Goal: Navigation & Orientation: Find specific page/section

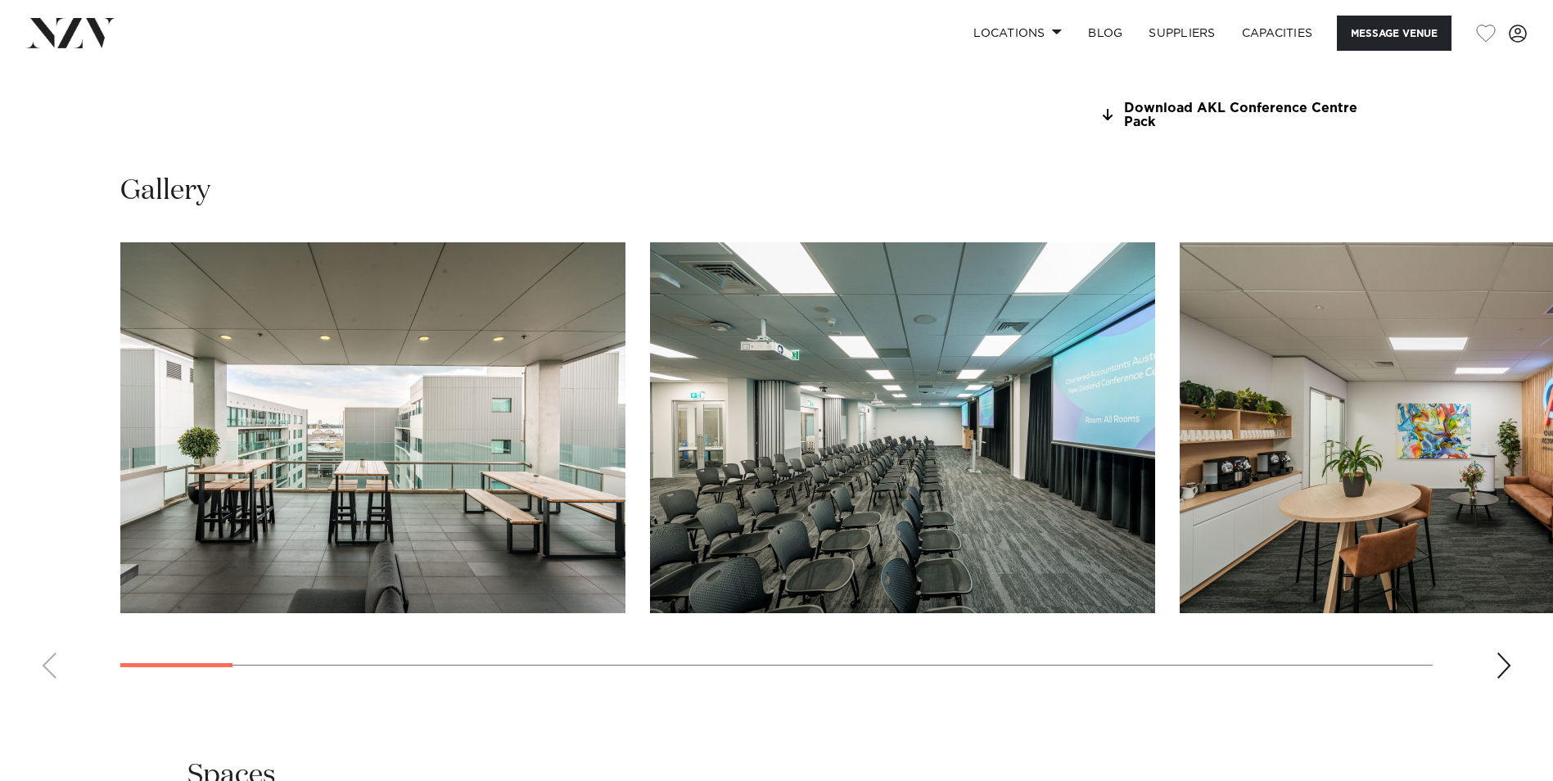
scroll to position [1883, 0]
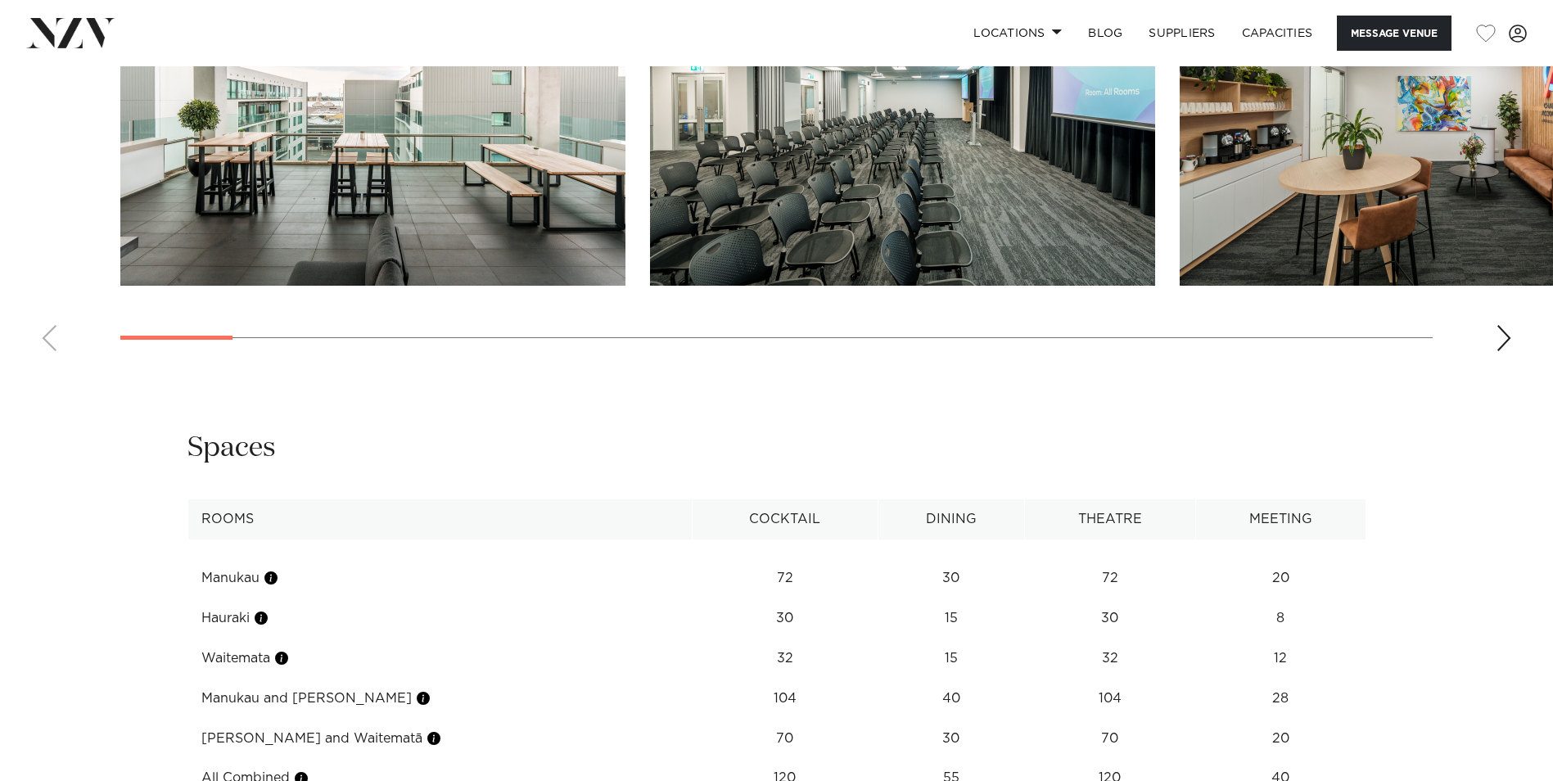
click at [1499, 330] on div "Next slide" at bounding box center [1504, 338] width 16 height 26
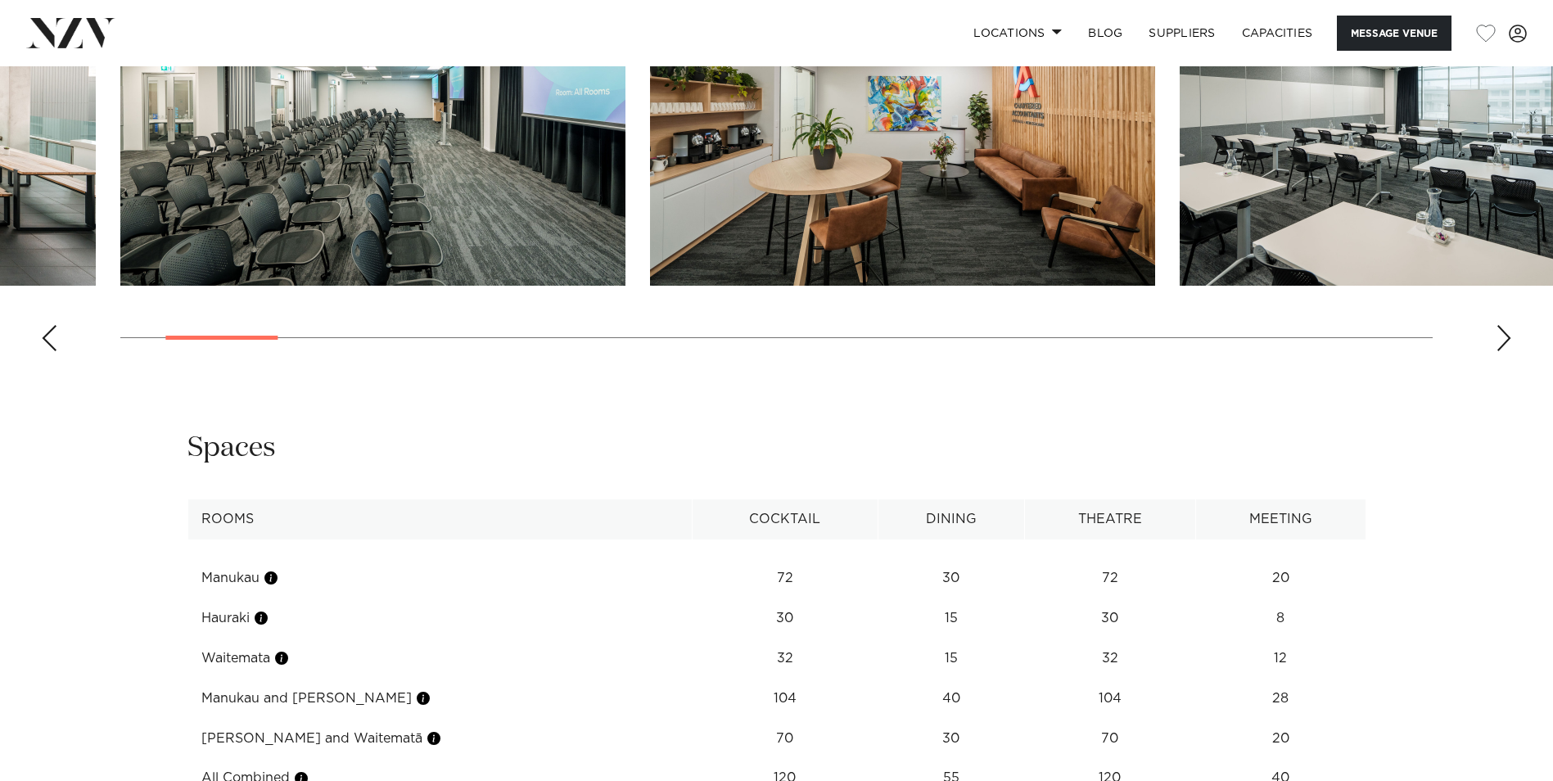
click at [1499, 330] on div "Next slide" at bounding box center [1504, 338] width 16 height 26
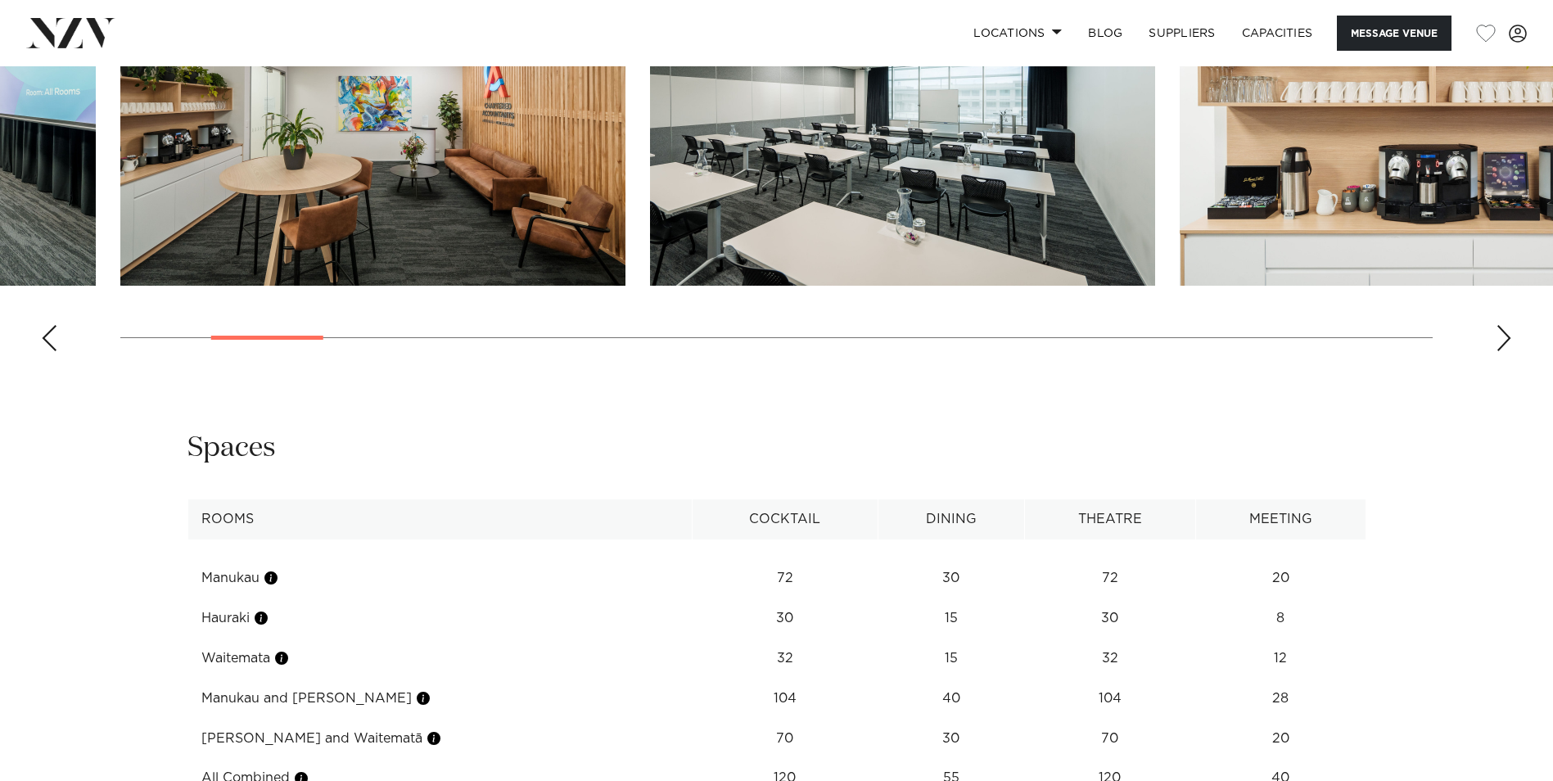
click at [1499, 330] on div "Next slide" at bounding box center [1504, 338] width 16 height 26
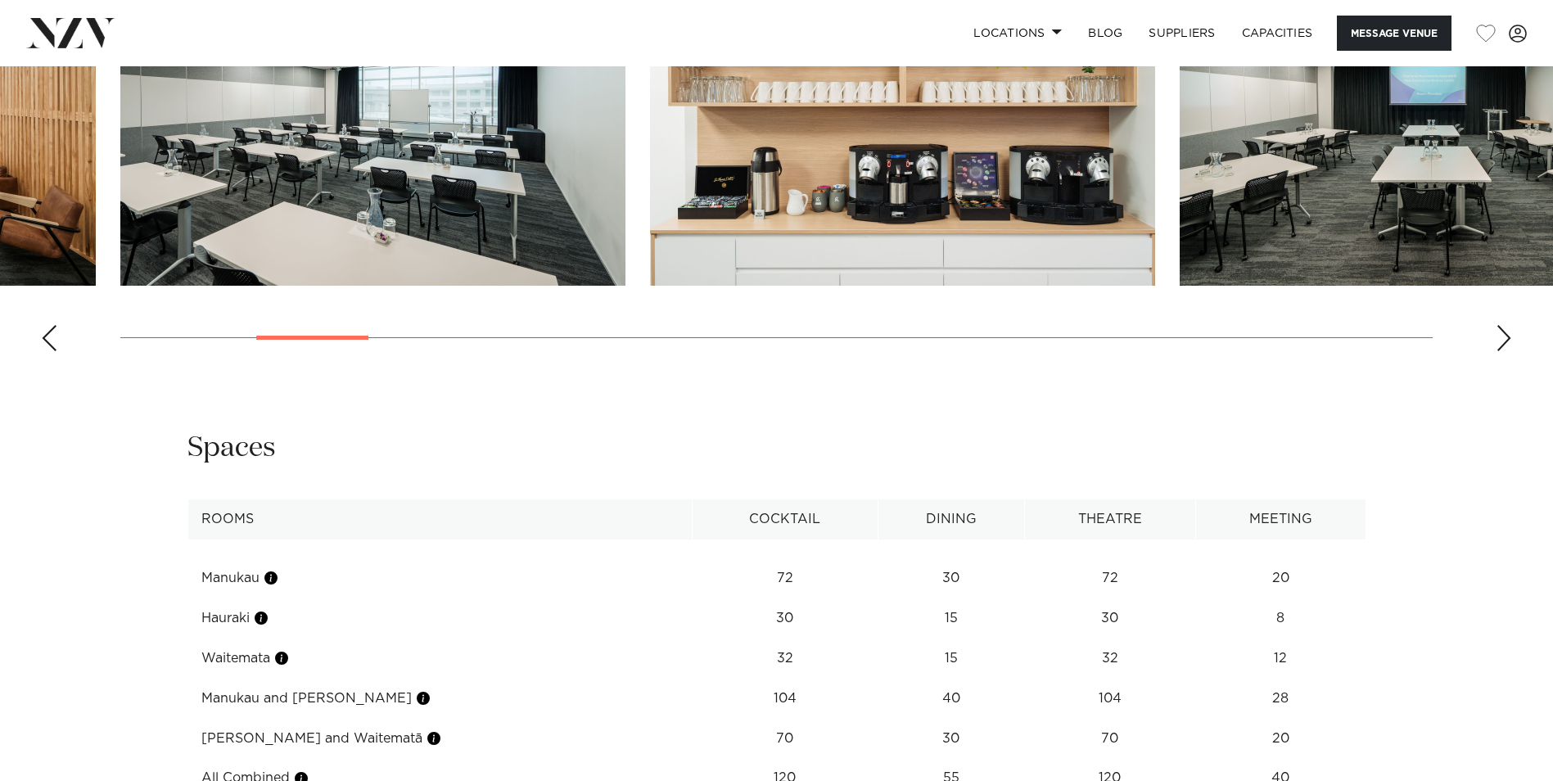
click at [1499, 330] on div "Next slide" at bounding box center [1504, 338] width 16 height 26
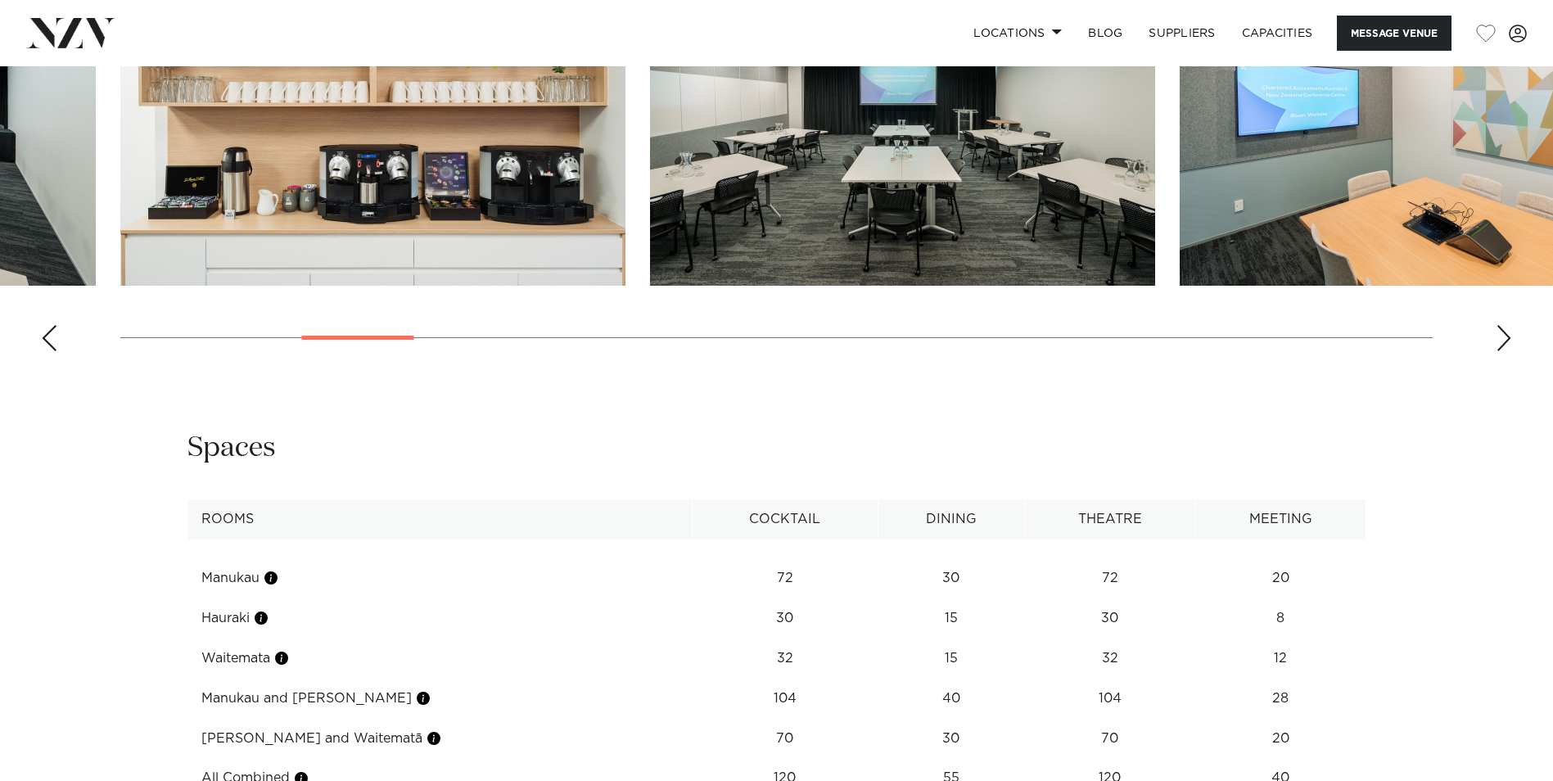
scroll to position [1801, 0]
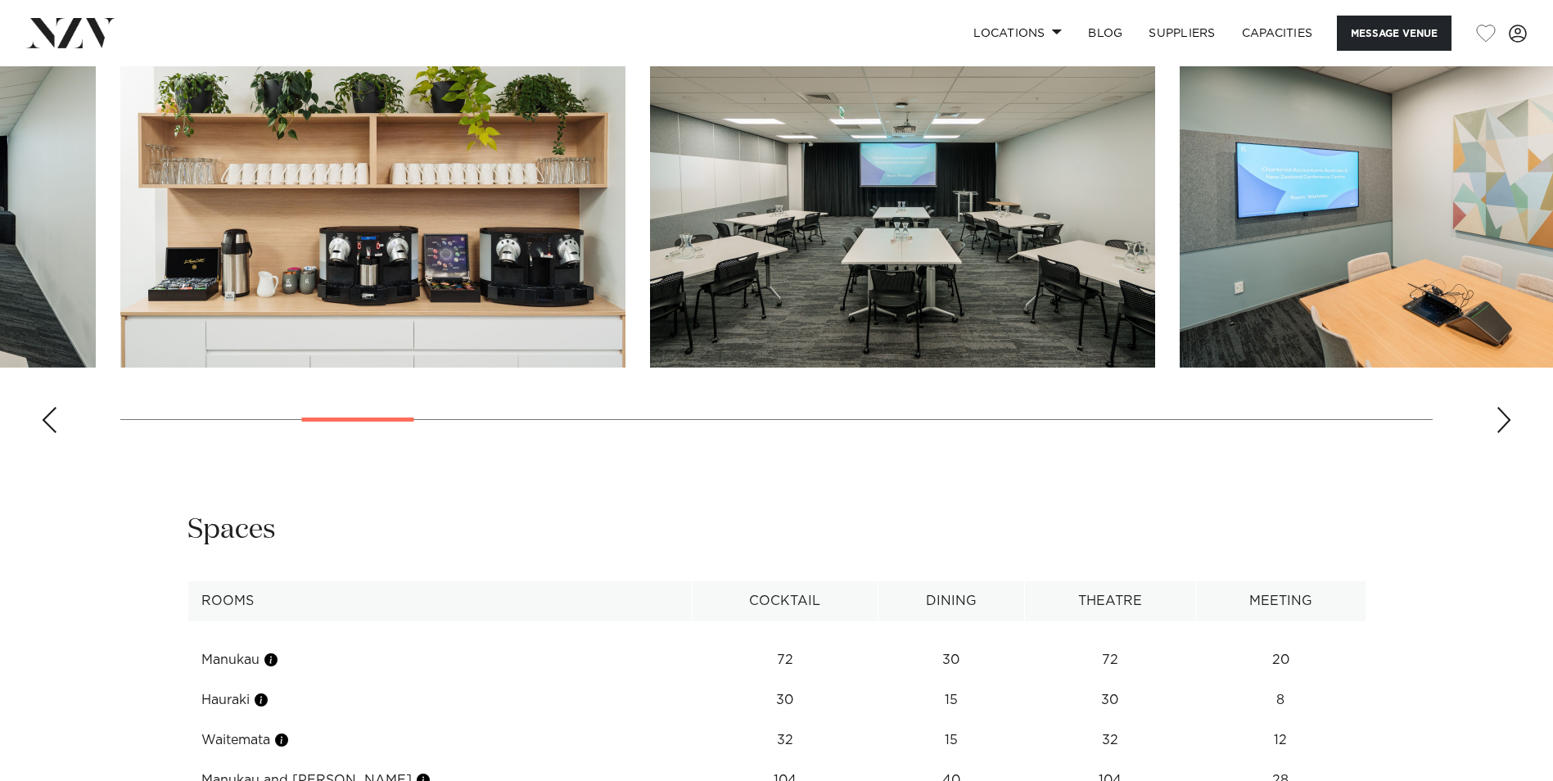
click at [46, 420] on div "Previous slide" at bounding box center [49, 420] width 16 height 26
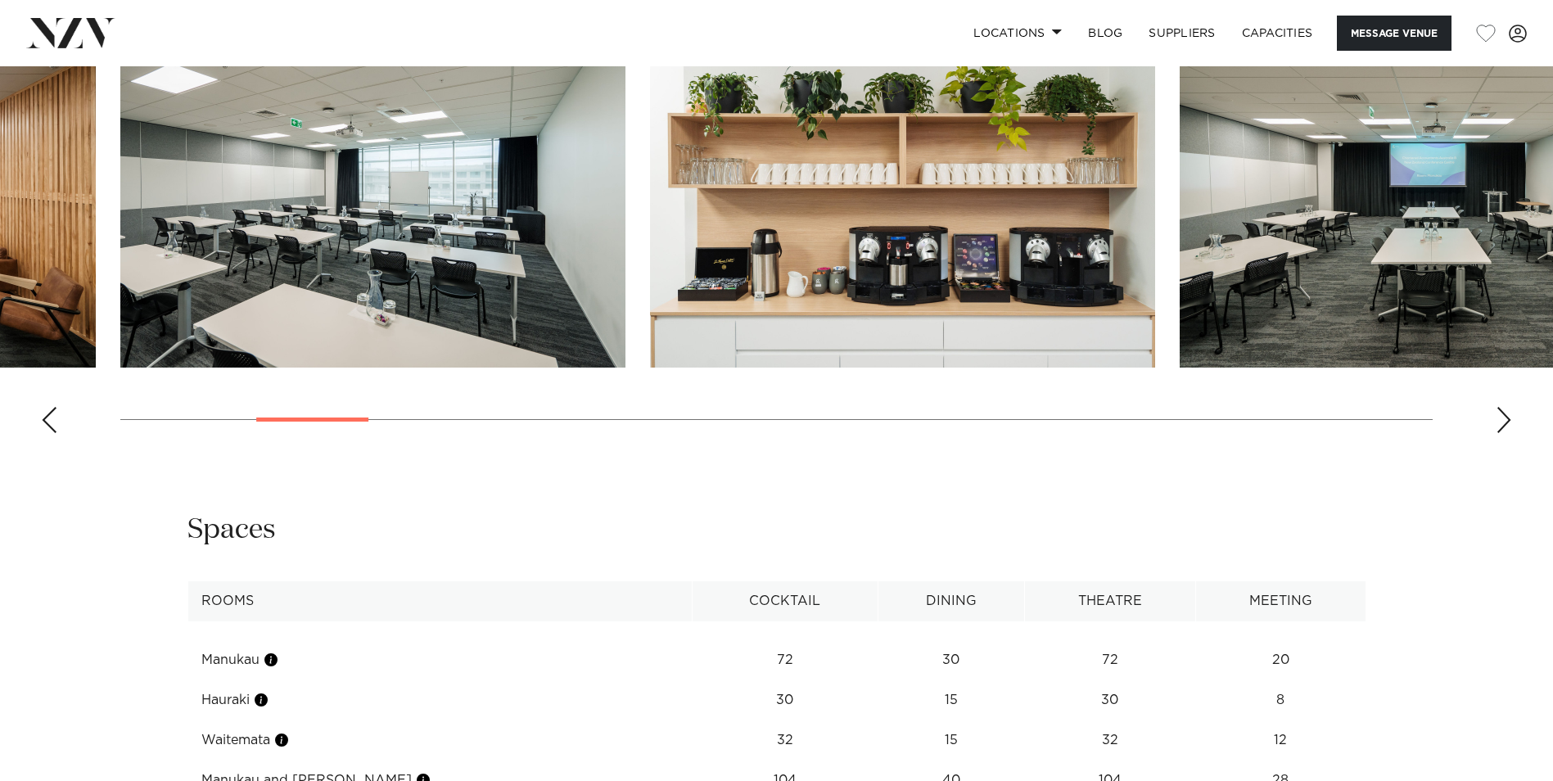
click at [46, 420] on div "Previous slide" at bounding box center [49, 420] width 16 height 26
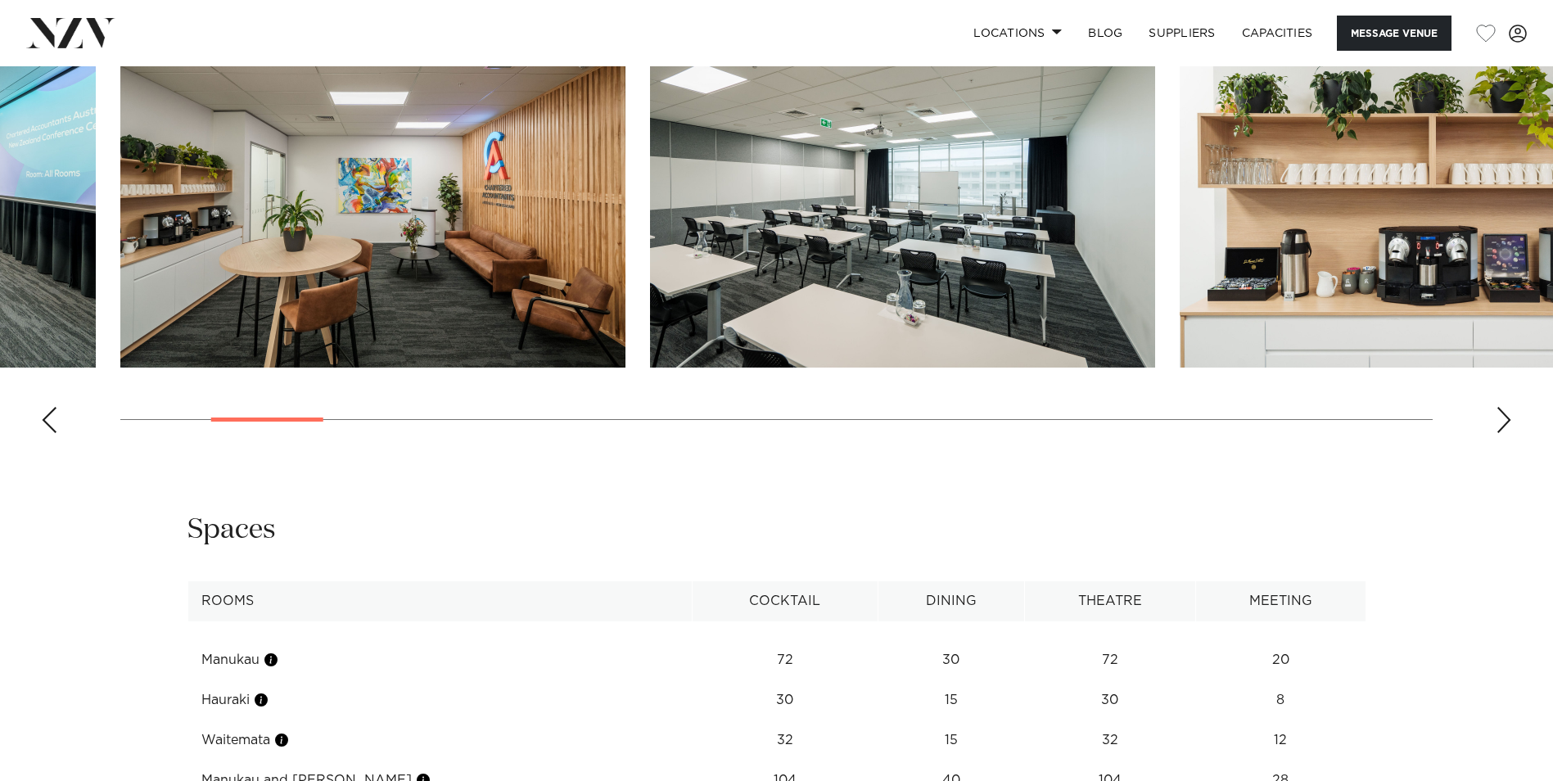
click at [46, 420] on div "Previous slide" at bounding box center [49, 420] width 16 height 26
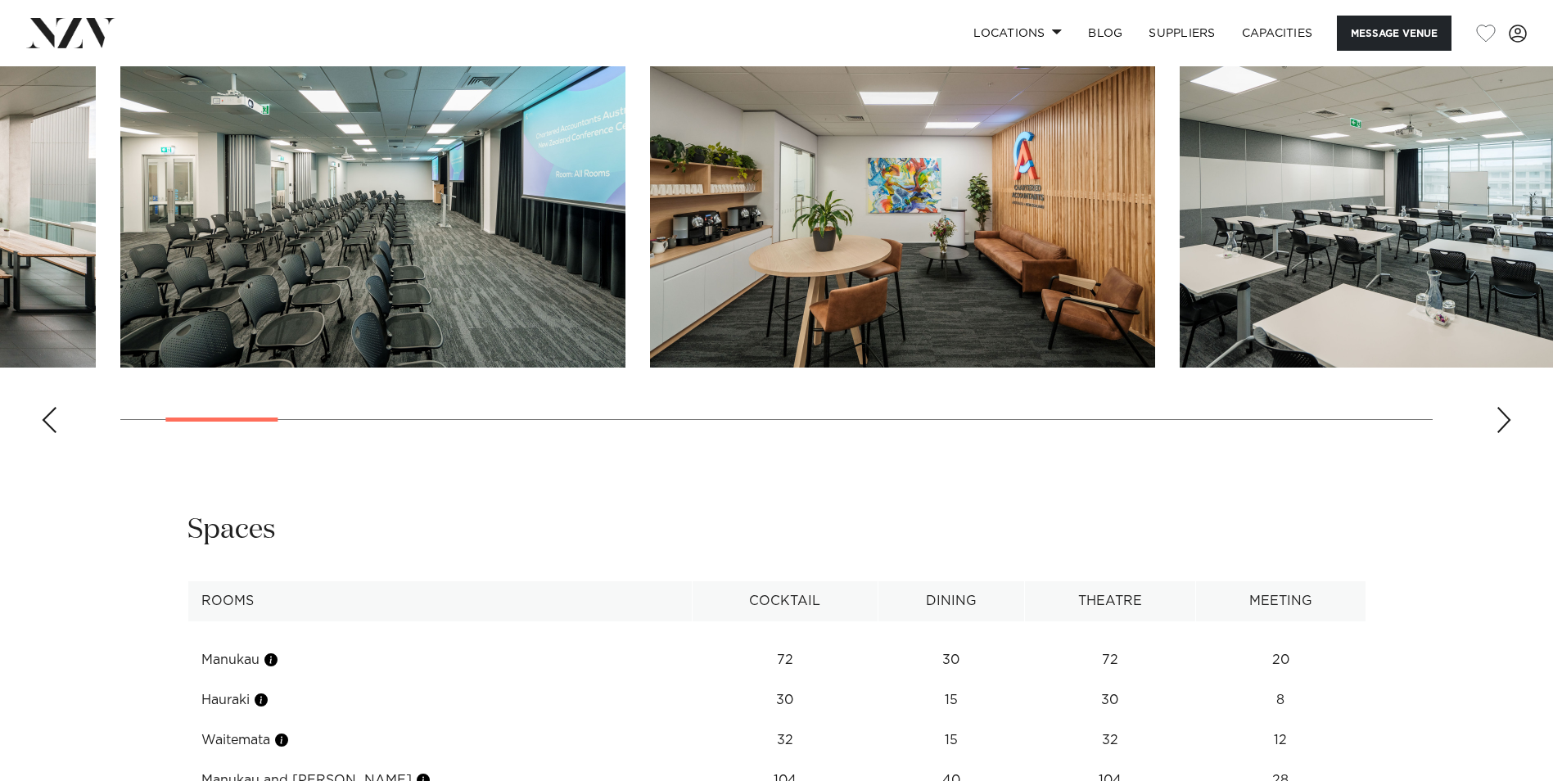
click at [46, 420] on div "Previous slide" at bounding box center [49, 420] width 16 height 26
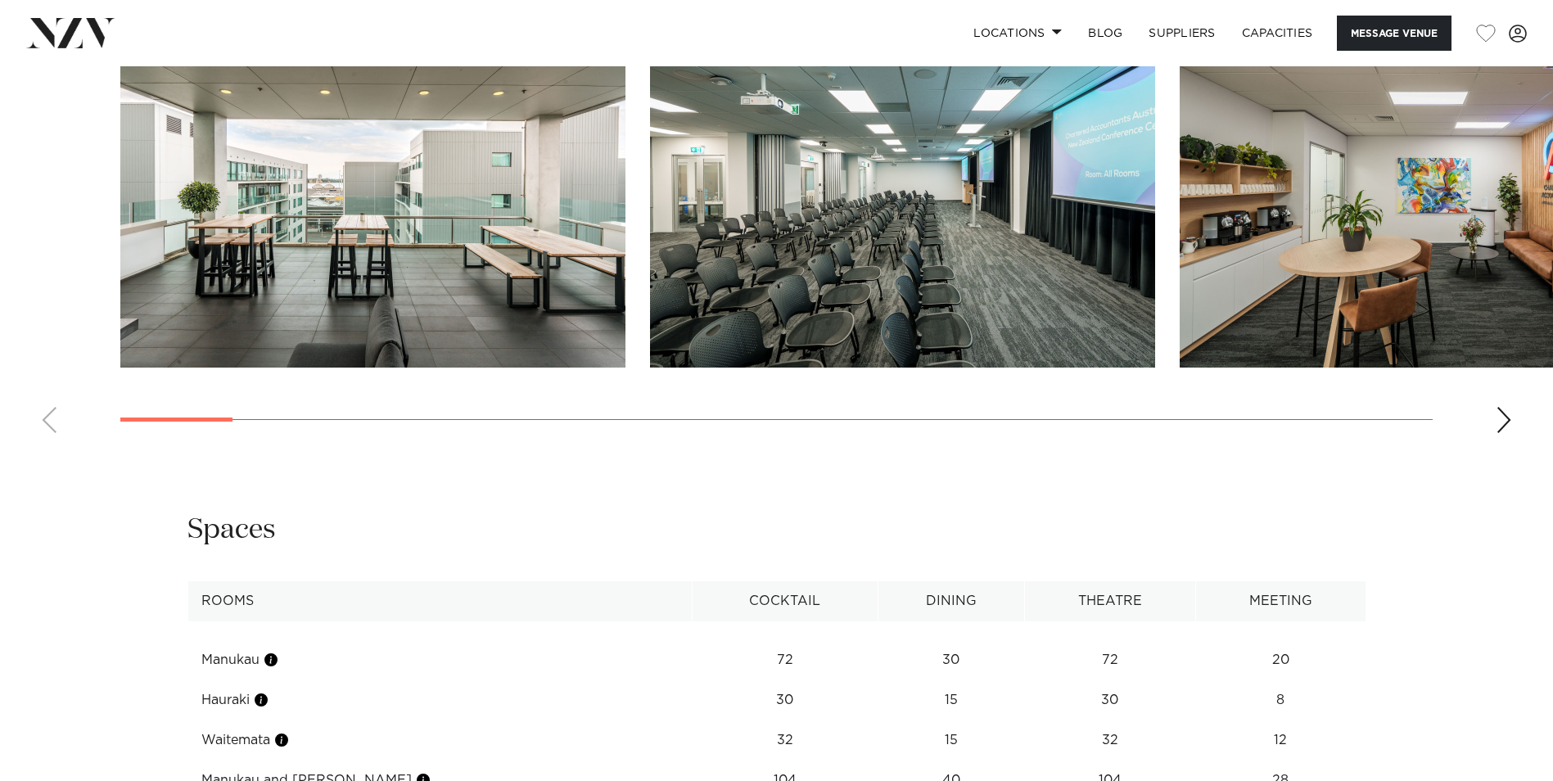
click at [46, 420] on swiper-container at bounding box center [776, 221] width 1553 height 449
